Goal: Find specific page/section: Find specific page/section

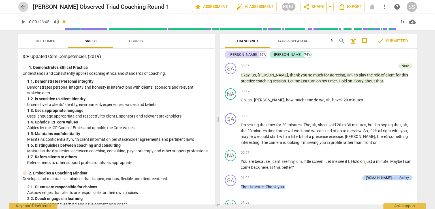
click at [24, 7] on span "arrow_back" at bounding box center [23, 6] width 7 height 7
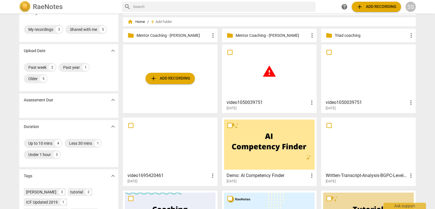
scroll to position [11, 0]
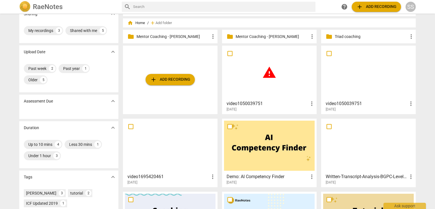
click at [373, 89] on div at bounding box center [368, 73] width 91 height 50
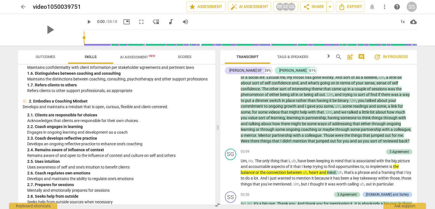
scroll to position [85, 0]
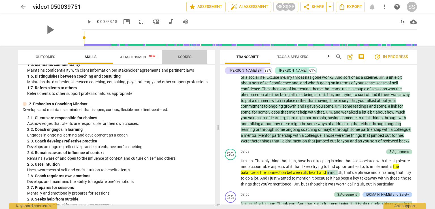
click at [182, 57] on span "Scores" at bounding box center [185, 57] width 14 height 4
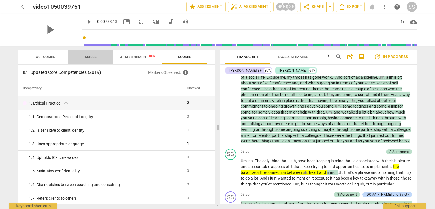
click at [84, 57] on span "Skills" at bounding box center [90, 57] width 25 height 8
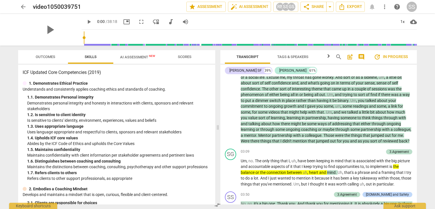
click at [50, 57] on span "Outcomes" at bounding box center [46, 57] width 20 height 4
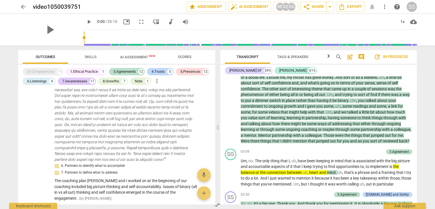
scroll to position [0, 0]
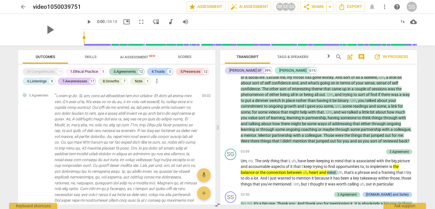
click at [362, 57] on span "comment" at bounding box center [361, 57] width 7 height 7
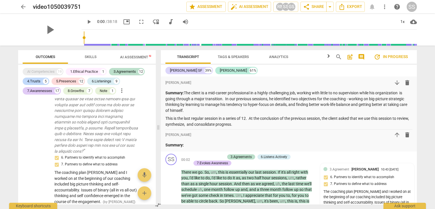
scroll to position [255, 0]
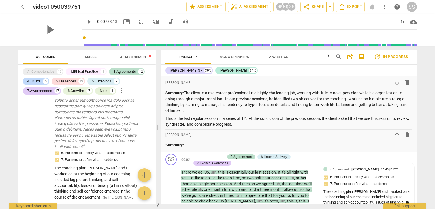
click at [278, 57] on span "Analytics" at bounding box center [278, 57] width 19 height 4
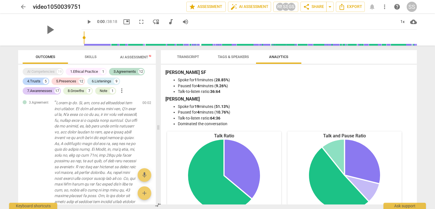
scroll to position [0, 0]
click at [88, 59] on span "Skills" at bounding box center [91, 57] width 12 height 4
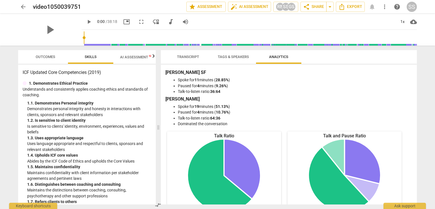
click at [132, 56] on span "AI Assessment New" at bounding box center [137, 57] width 35 height 4
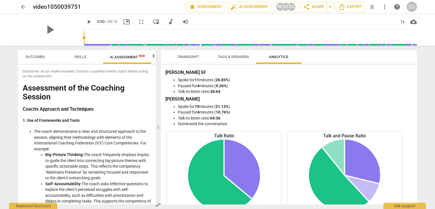
scroll to position [0, 10]
click at [185, 57] on span "Transcript" at bounding box center [188, 57] width 22 height 4
